Goal: Task Accomplishment & Management: Use online tool/utility

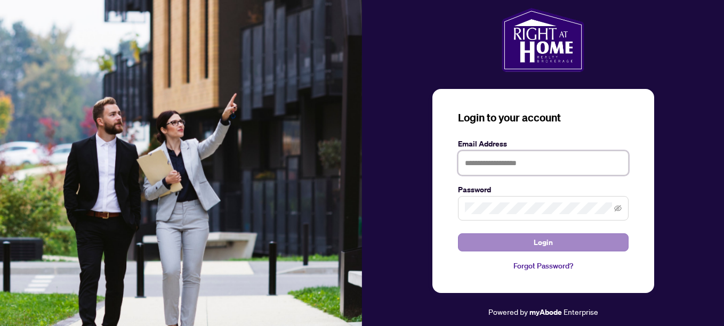
type input "**********"
click at [579, 241] on button "Login" at bounding box center [543, 243] width 171 height 18
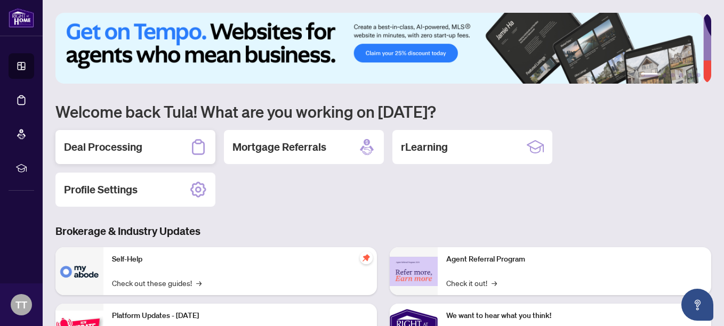
click at [147, 147] on div "Deal Processing" at bounding box center [135, 147] width 160 height 34
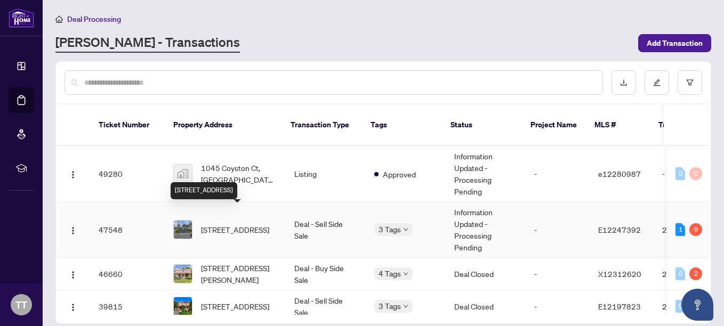
click at [229, 224] on span "[STREET_ADDRESS]" at bounding box center [235, 230] width 68 height 12
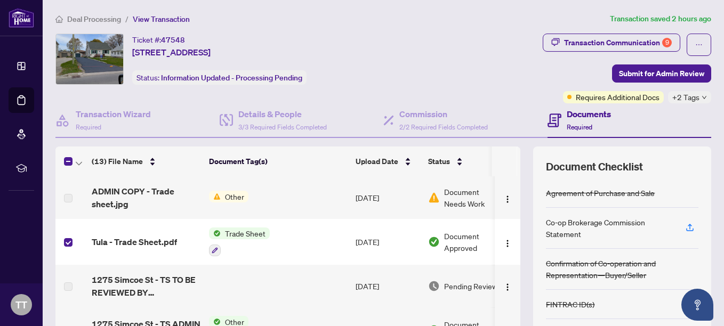
click at [239, 232] on span "Trade Sheet" at bounding box center [245, 234] width 49 height 12
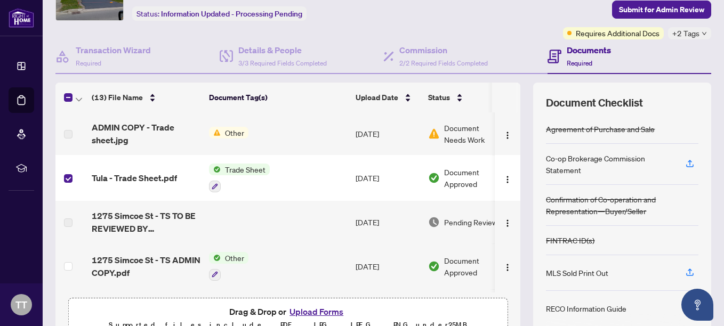
scroll to position [85, 0]
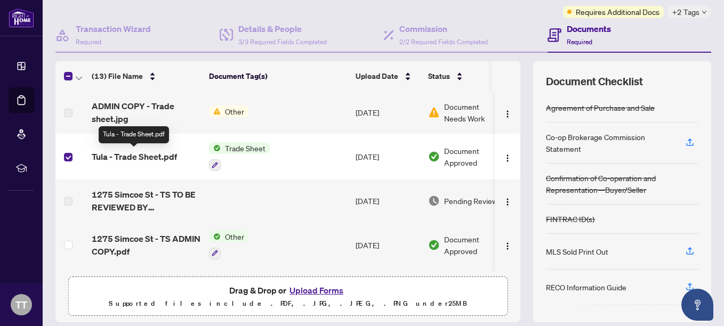
click at [128, 154] on span "Tula - Trade Sheet.pdf" at bounding box center [134, 156] width 85 height 13
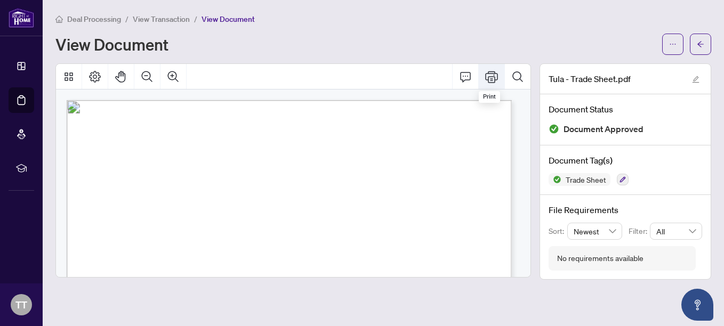
click at [491, 75] on icon "Print" at bounding box center [491, 76] width 13 height 13
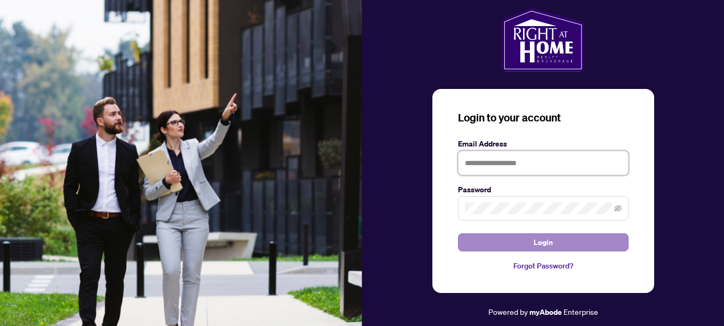
type input "**********"
click at [546, 243] on span "Login" at bounding box center [543, 242] width 19 height 17
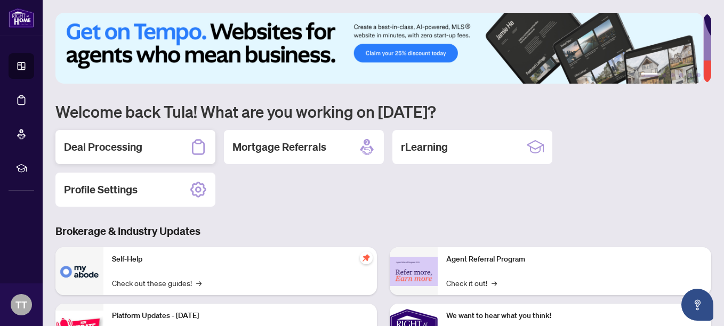
click at [159, 143] on div "Deal Processing" at bounding box center [135, 147] width 160 height 34
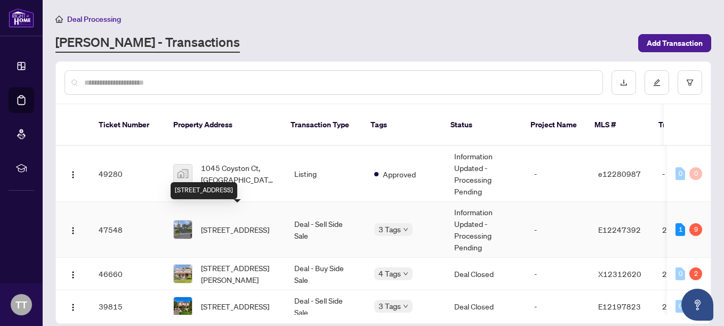
click at [241, 224] on span "[STREET_ADDRESS]" at bounding box center [235, 230] width 68 height 12
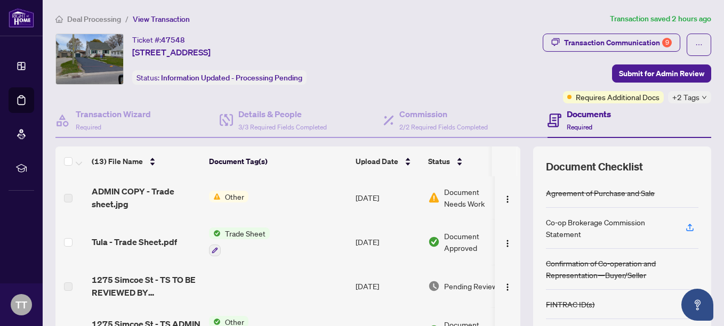
click at [218, 231] on img at bounding box center [215, 234] width 12 height 12
